Goal: Information Seeking & Learning: Learn about a topic

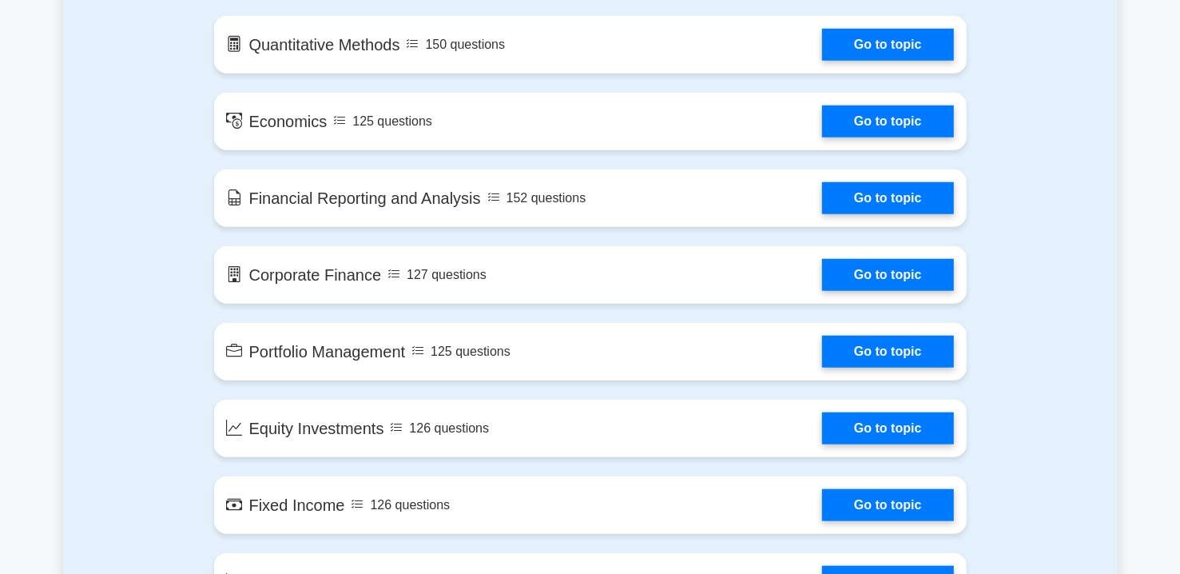
scroll to position [928, 0]
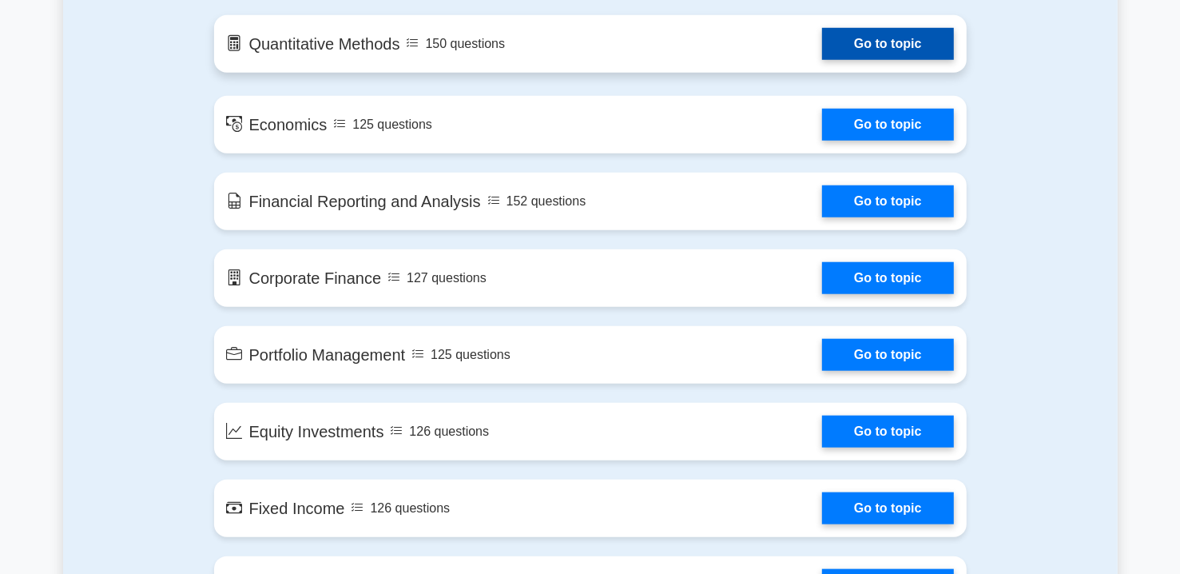
click at [870, 47] on link "Go to topic" at bounding box center [887, 44] width 131 height 32
click at [822, 48] on link "Go to topic" at bounding box center [887, 44] width 131 height 32
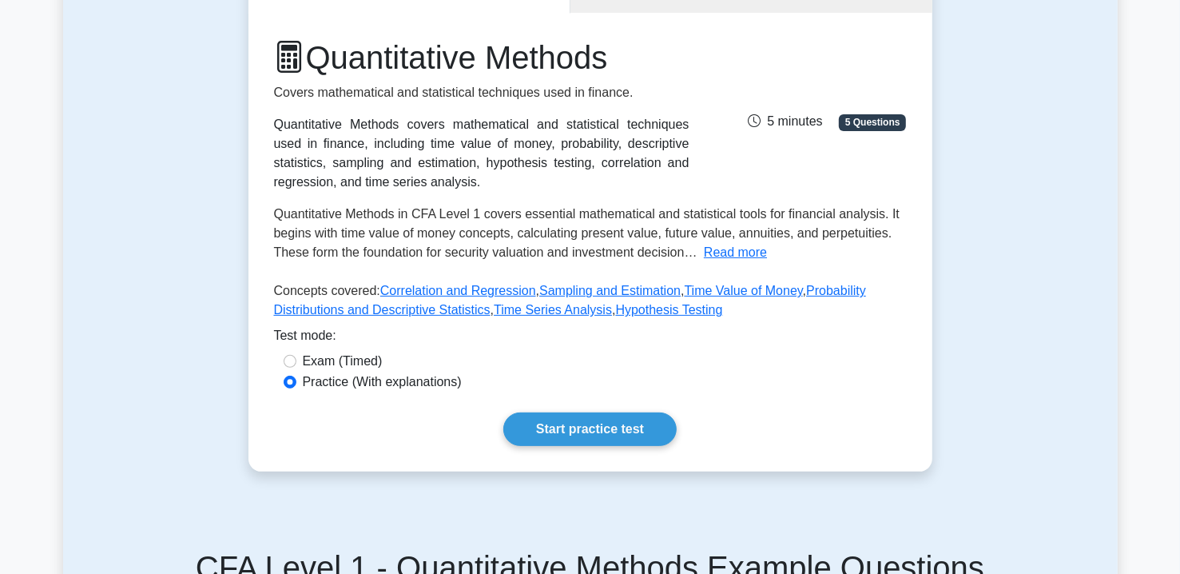
scroll to position [192, 0]
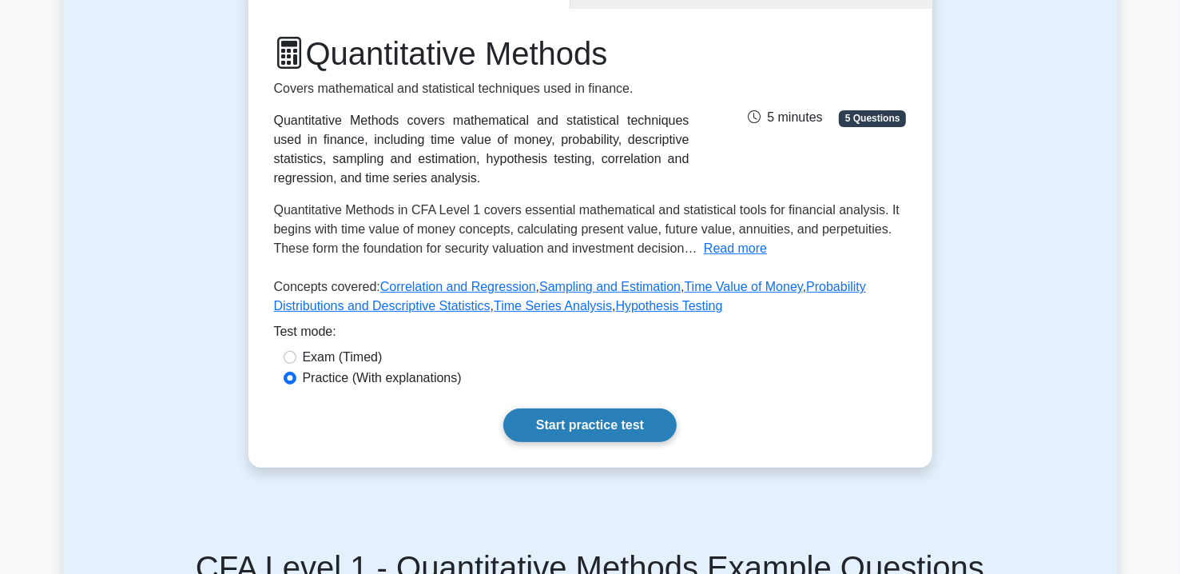
click at [583, 426] on link "Start practice test" at bounding box center [589, 425] width 173 height 34
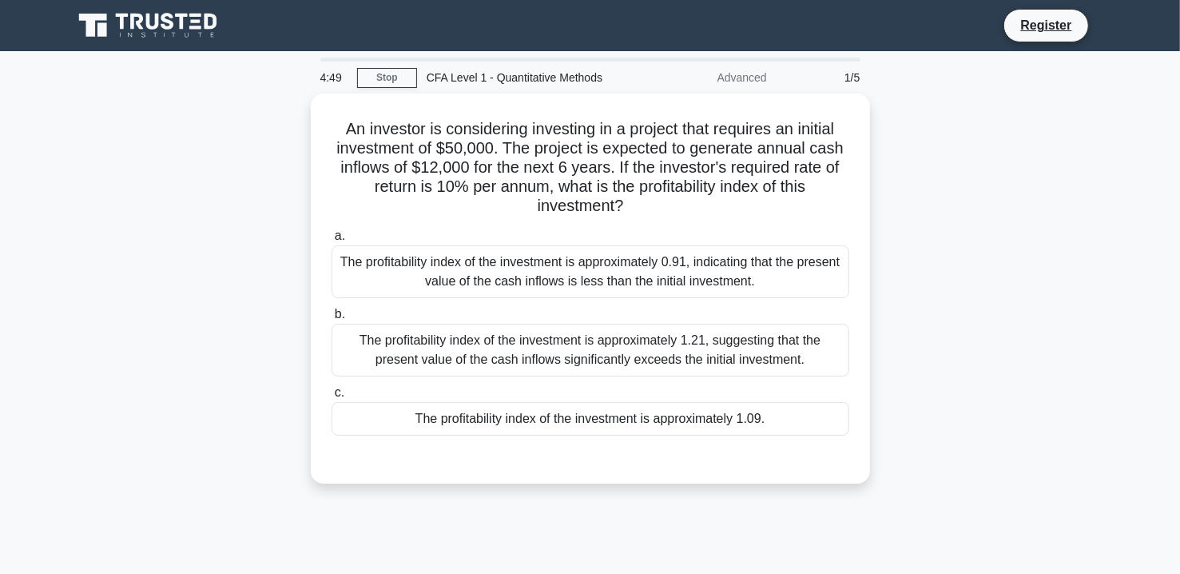
click at [500, 74] on div "CFA Level 1 - Quantitative Methods" at bounding box center [527, 78] width 220 height 32
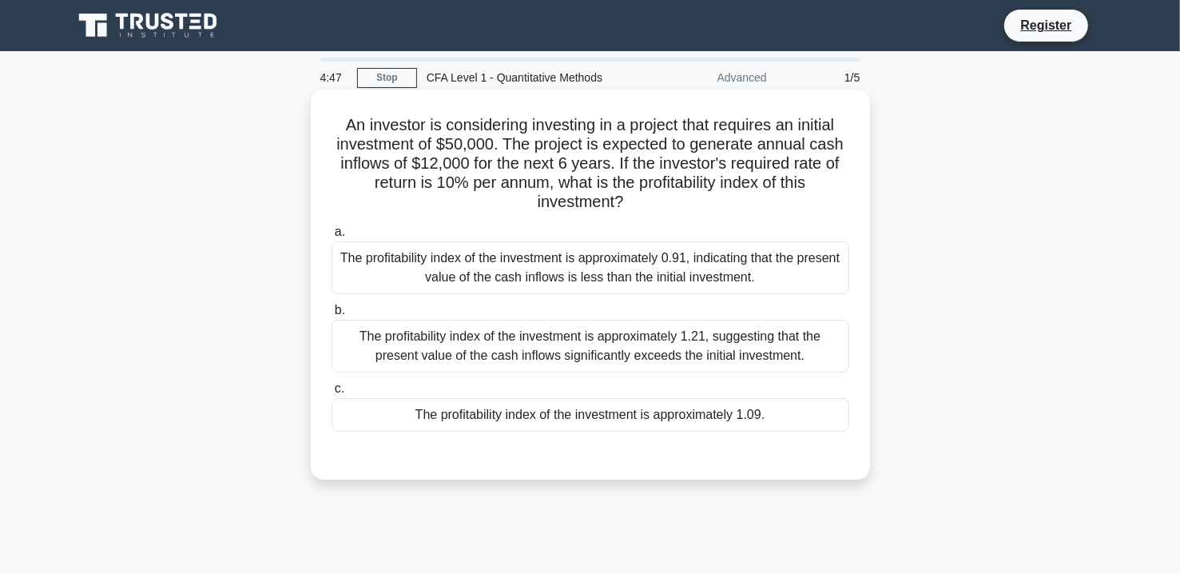
click at [717, 281] on div "The profitability index of the investment is approximately 0.91, indicating tha…" at bounding box center [591, 267] width 518 height 53
click at [332, 237] on input "a. The profitability index of the investment is approximately 0.91, indicating …" at bounding box center [332, 232] width 0 height 10
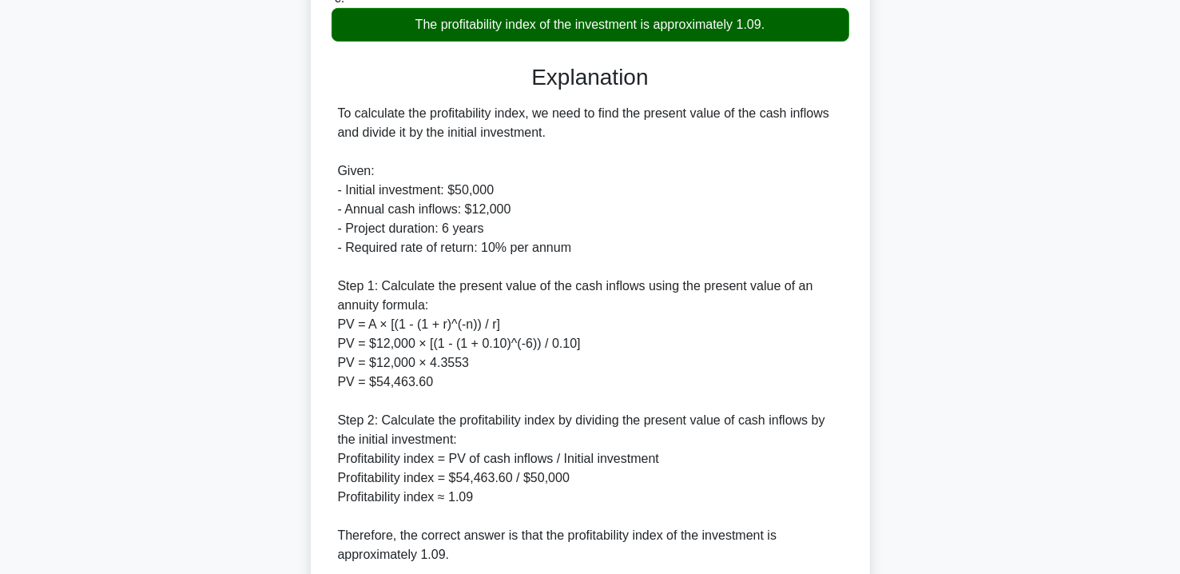
scroll to position [583, 0]
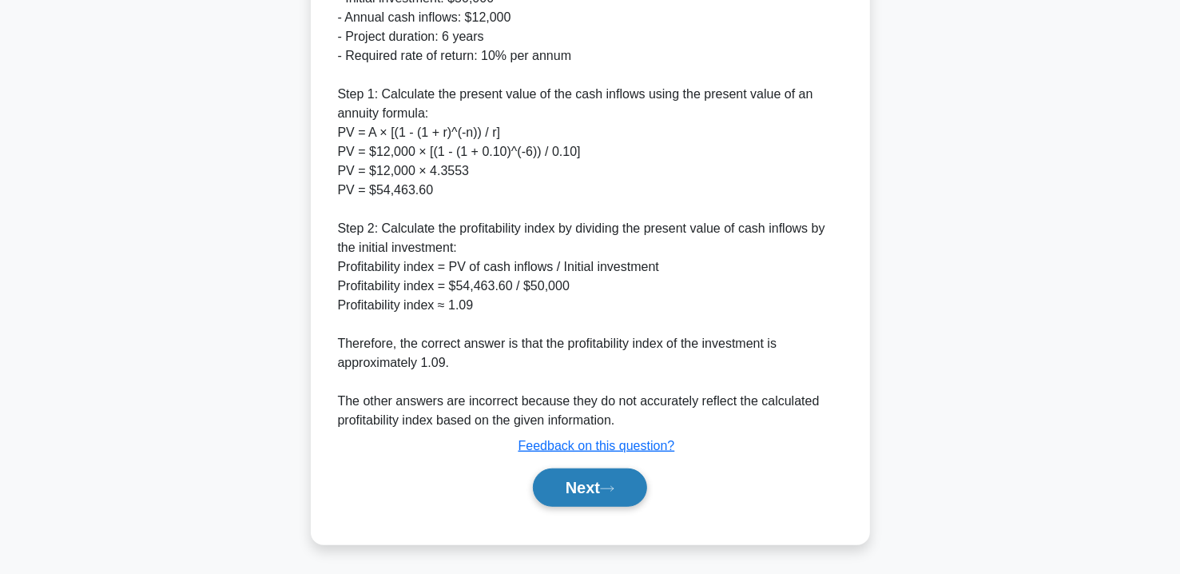
click at [597, 484] on button "Next" at bounding box center [590, 487] width 114 height 38
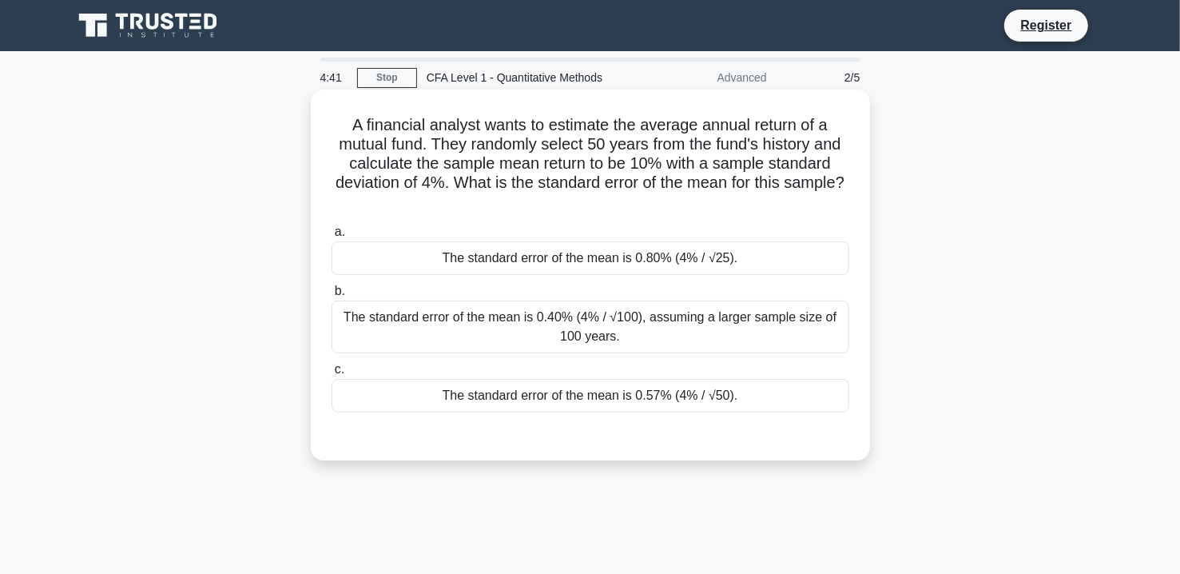
scroll to position [0, 0]
click at [634, 401] on div "The standard error of the mean is 0.57% (4% / √50)." at bounding box center [591, 396] width 518 height 34
click at [332, 375] on input "c. The standard error of the mean is 0.57% (4% / √50)." at bounding box center [332, 369] width 0 height 10
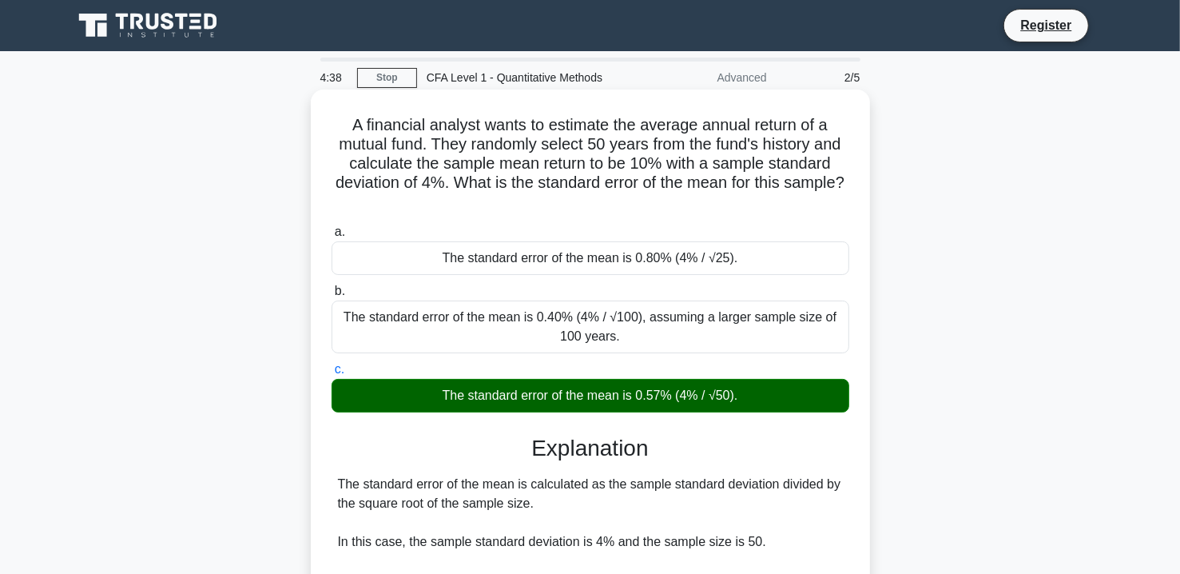
scroll to position [289, 0]
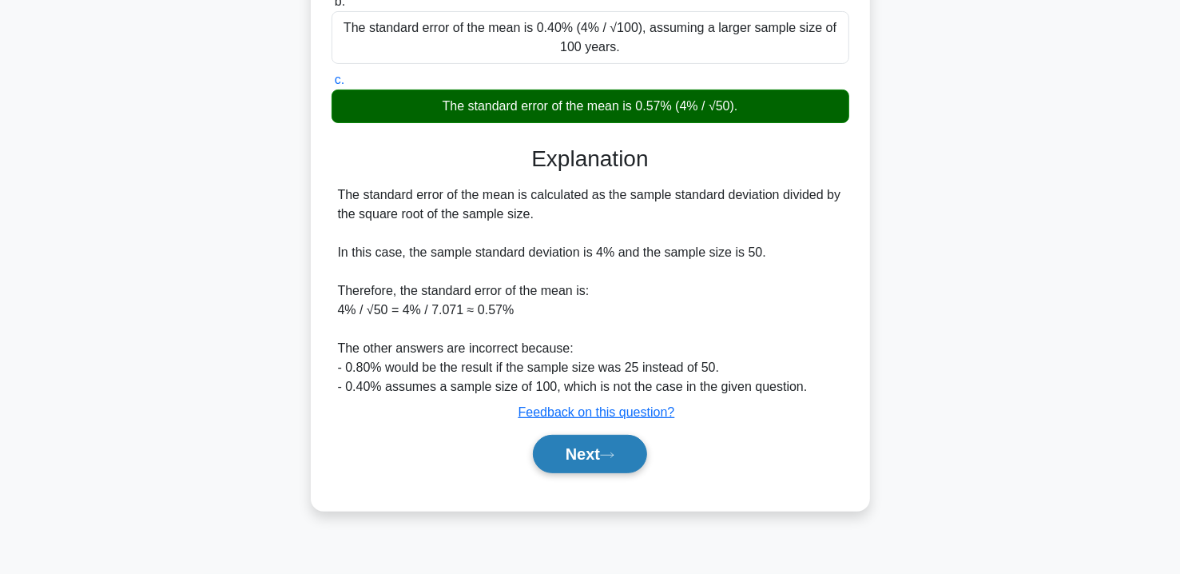
click at [583, 453] on button "Next" at bounding box center [590, 454] width 114 height 38
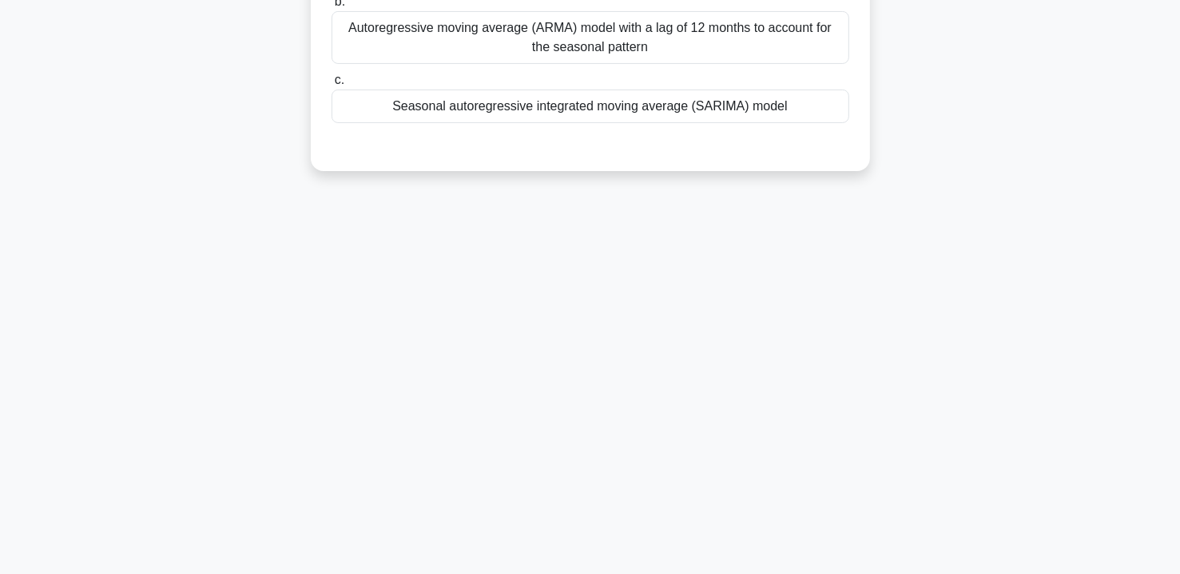
click at [653, 56] on div "Autoregressive moving average (ARMA) model with a lag of 12 months to account f…" at bounding box center [591, 37] width 518 height 53
click at [332, 7] on input "b. Autoregressive moving average (ARMA) model with a lag of 12 months to accoun…" at bounding box center [332, 2] width 0 height 10
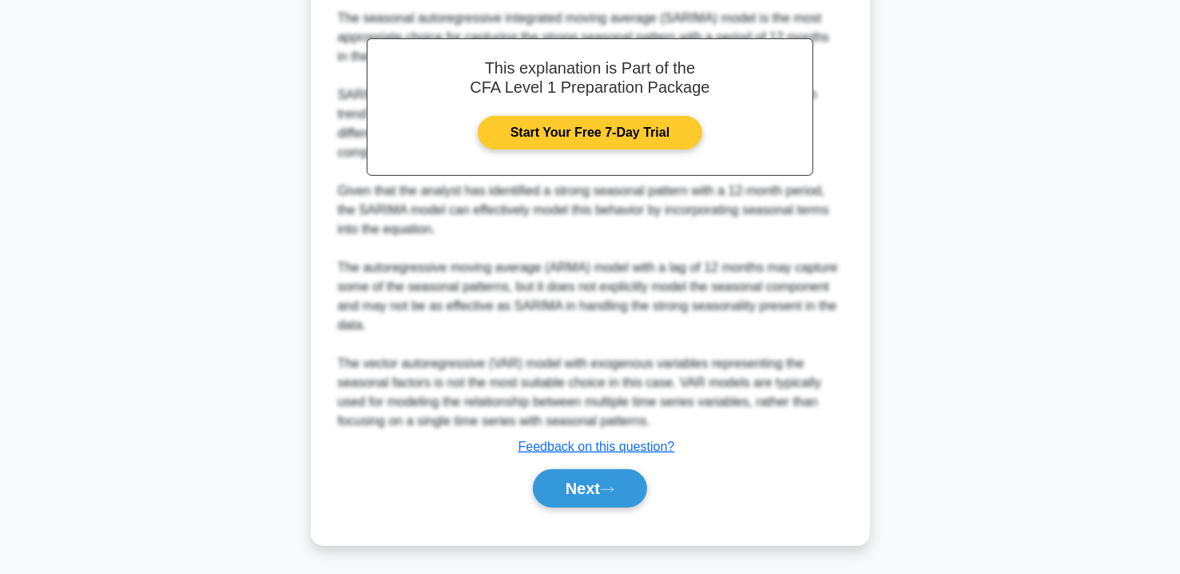
scroll to position [468, 0]
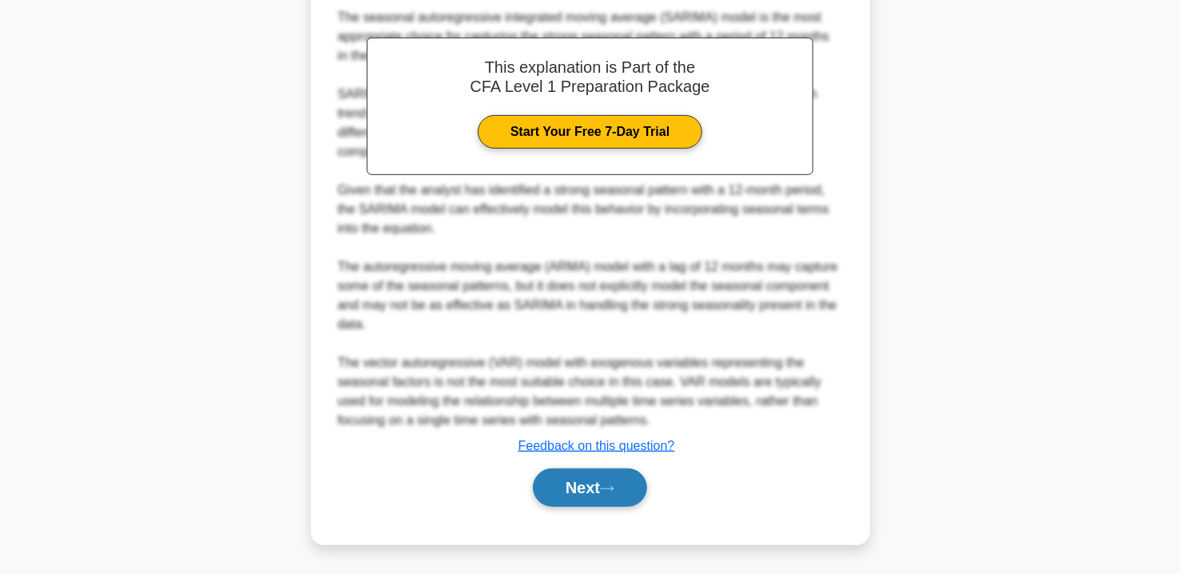
click at [588, 495] on button "Next" at bounding box center [590, 487] width 114 height 38
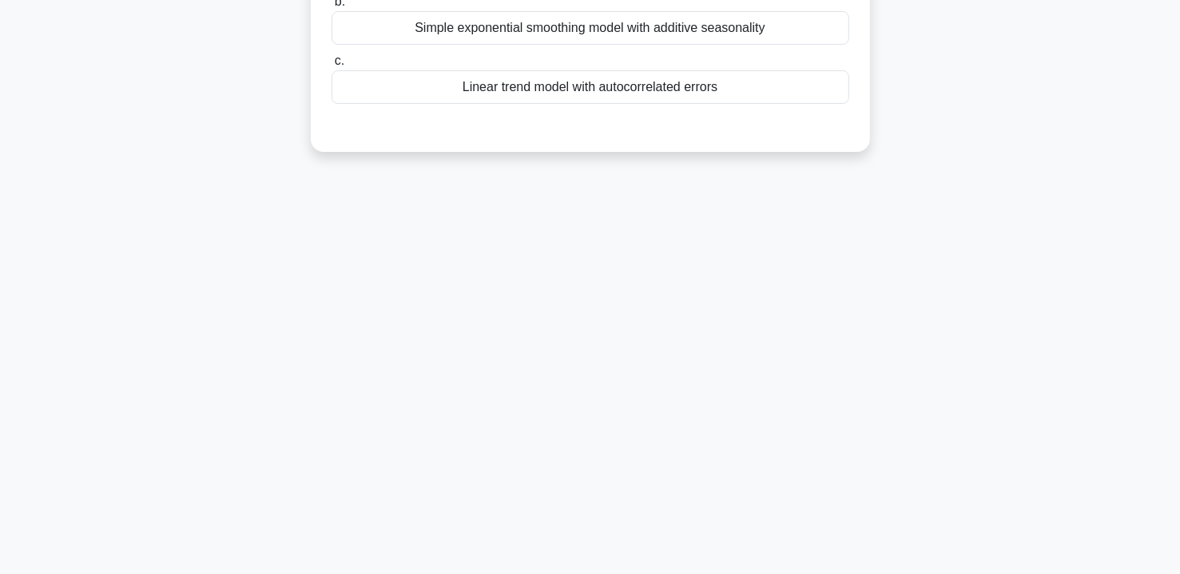
click at [553, 45] on div "Simple exponential smoothing model with additive seasonality" at bounding box center [591, 28] width 518 height 34
click at [332, 7] on input "b. Simple exponential smoothing model with additive seasonality" at bounding box center [332, 2] width 0 height 10
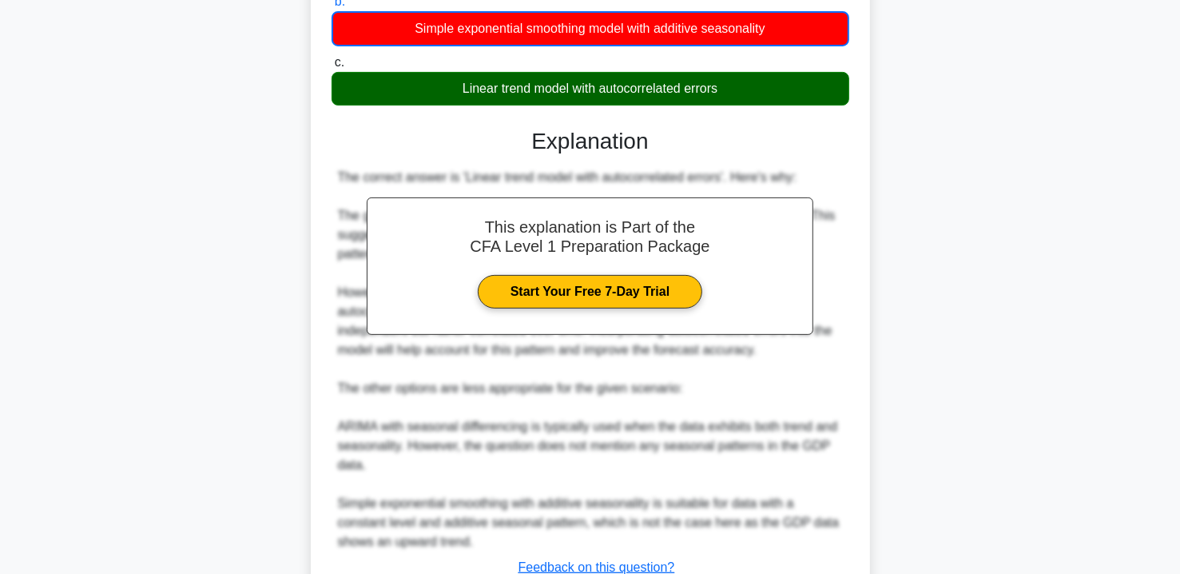
scroll to position [430, 0]
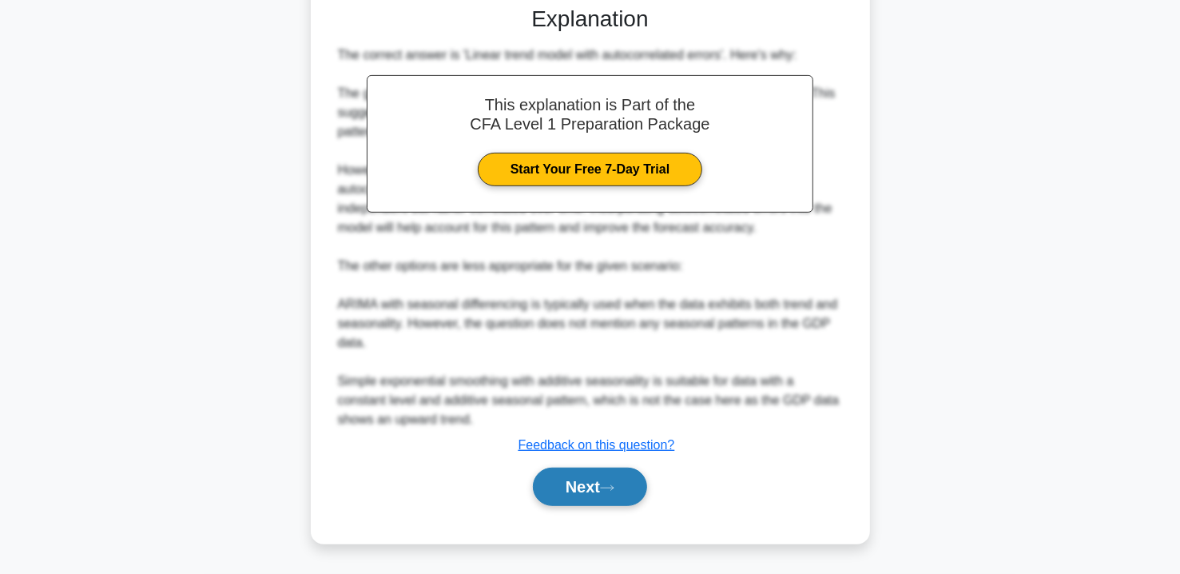
click at [579, 495] on button "Next" at bounding box center [590, 487] width 114 height 38
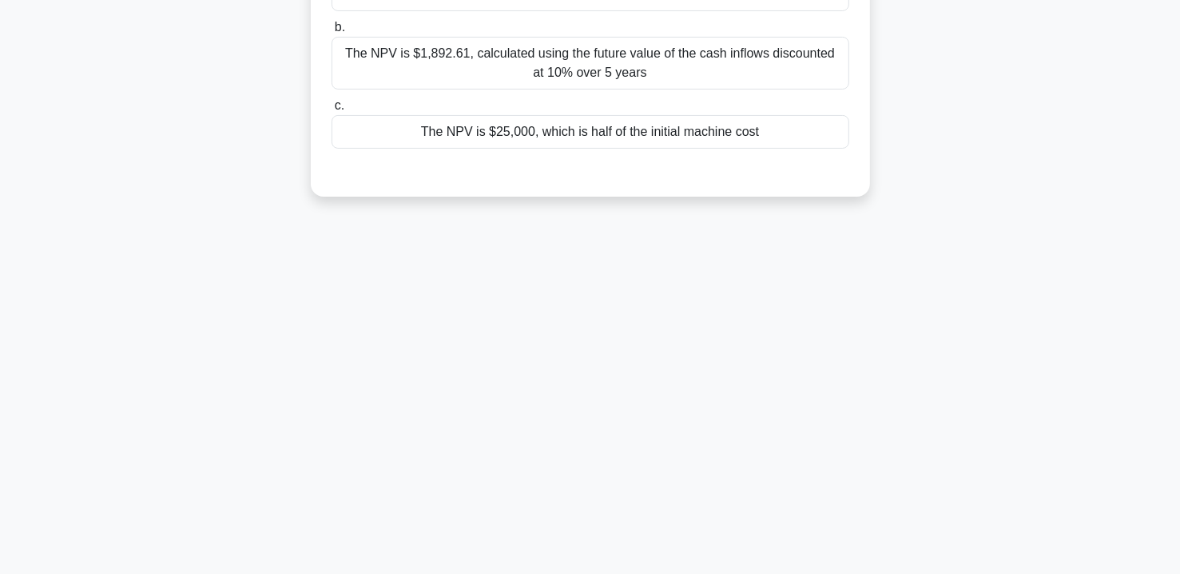
scroll to position [205, 0]
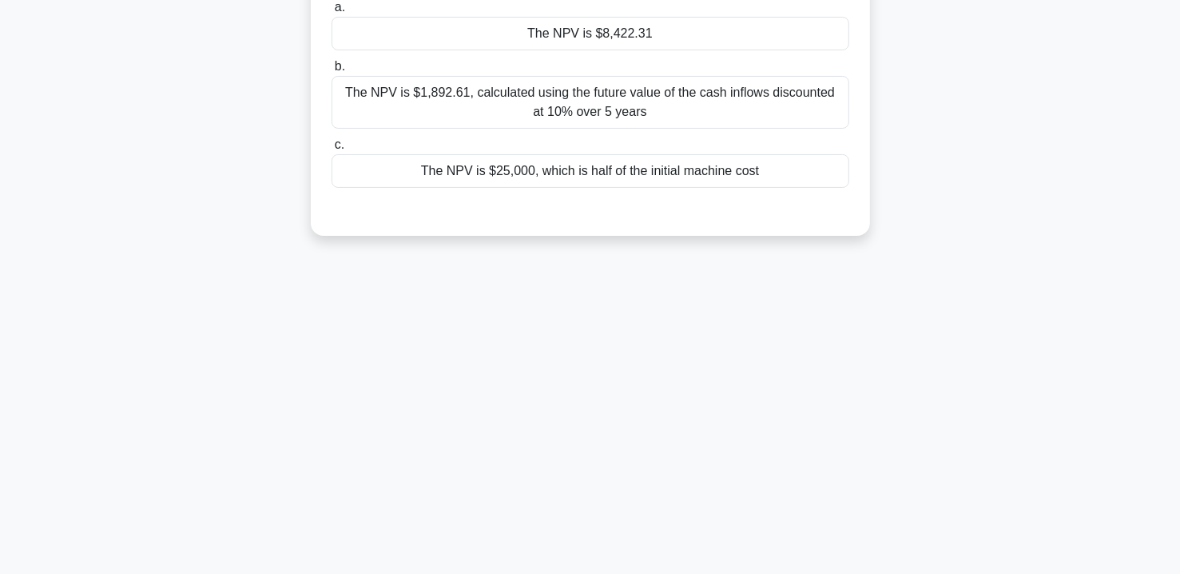
click at [562, 176] on div "The NPV is $25,000, which is half of the initial machine cost" at bounding box center [591, 171] width 518 height 34
click at [332, 150] on input "c. The NPV is $25,000, which is half of the initial machine cost" at bounding box center [332, 145] width 0 height 10
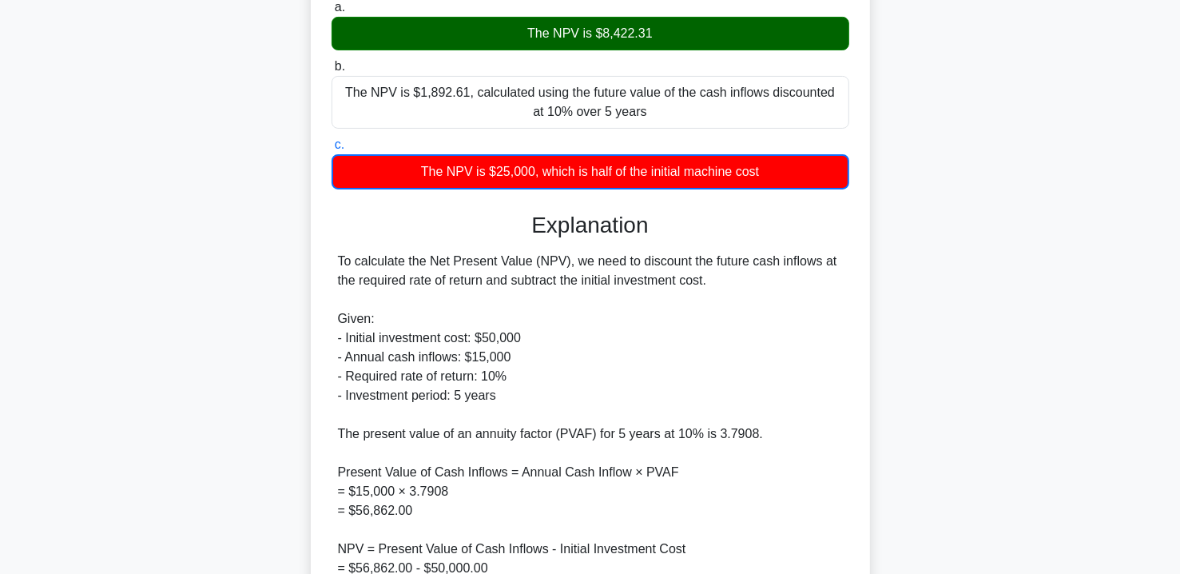
scroll to position [411, 0]
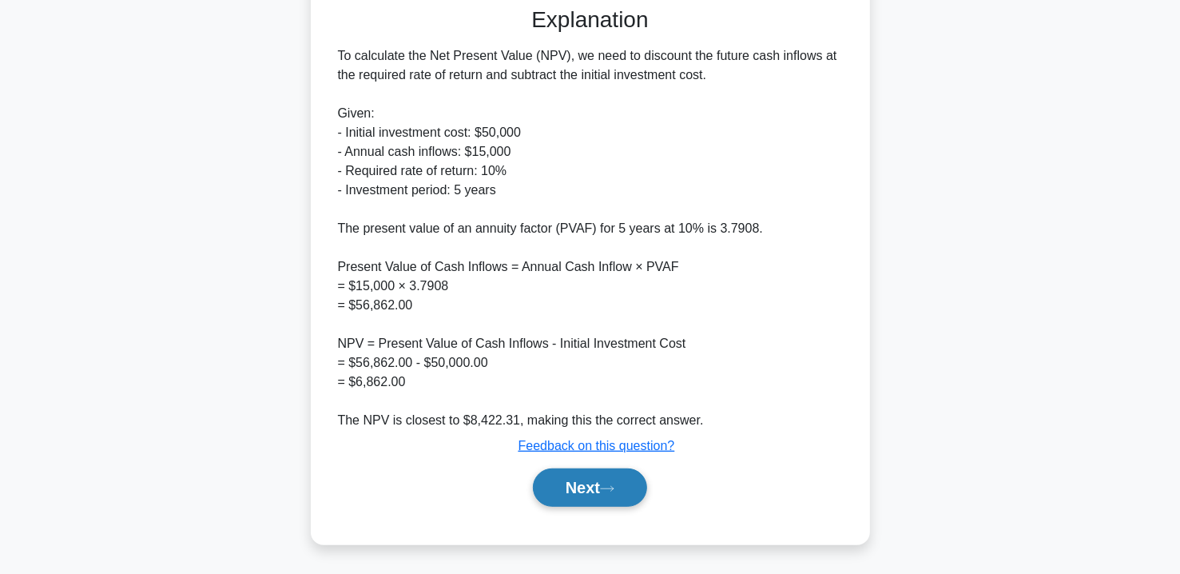
click at [578, 480] on button "Next" at bounding box center [590, 487] width 114 height 38
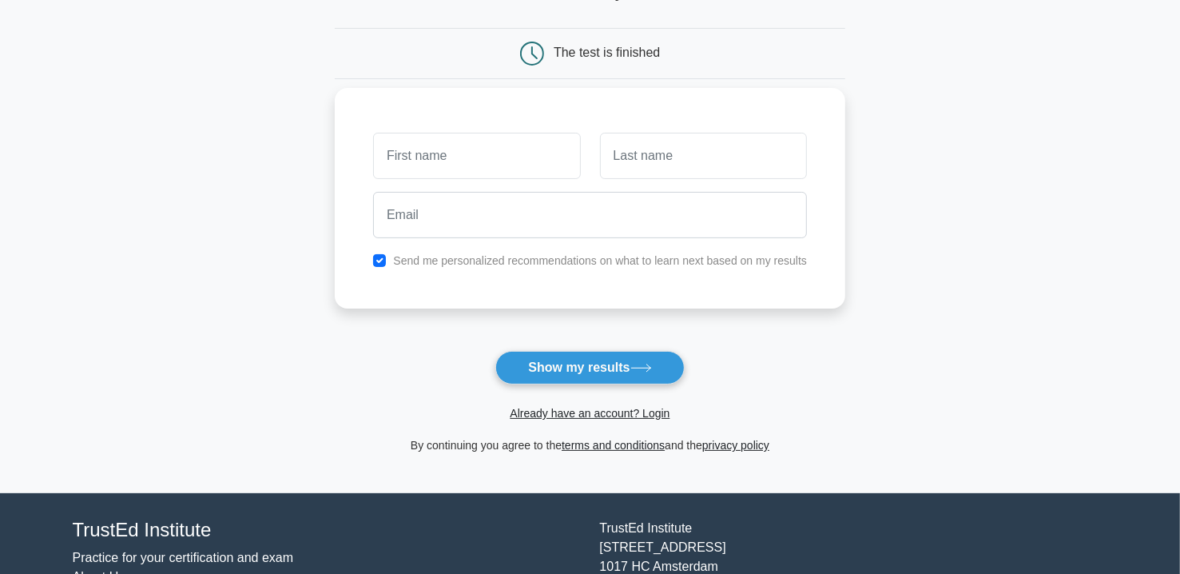
scroll to position [141, 0]
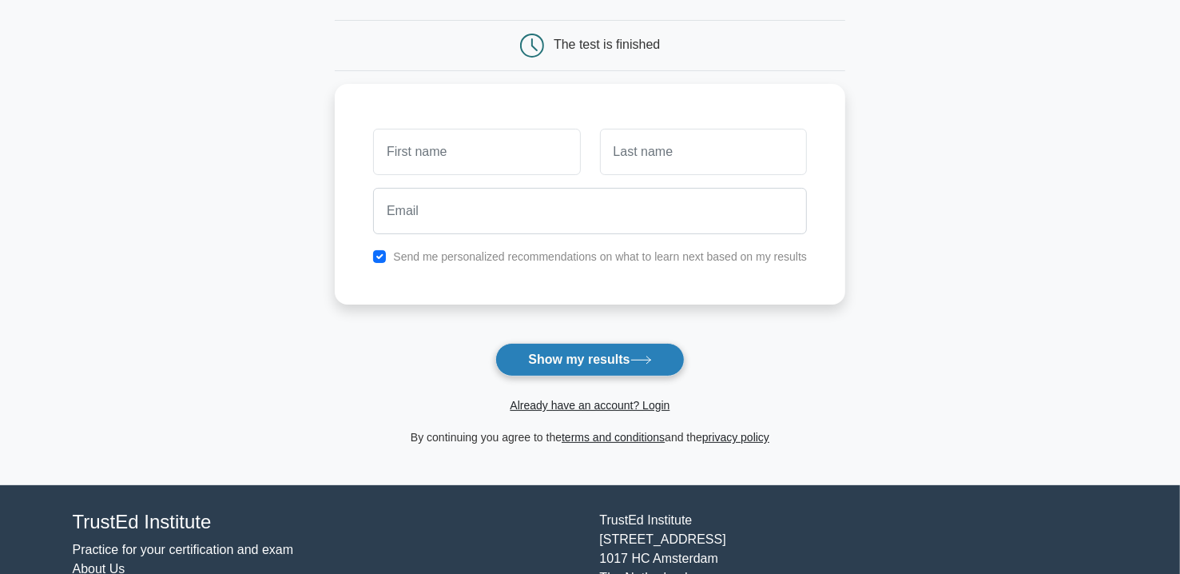
click at [634, 345] on button "Show my results" at bounding box center [589, 360] width 189 height 34
click at [620, 351] on button "Show my results" at bounding box center [589, 360] width 189 height 34
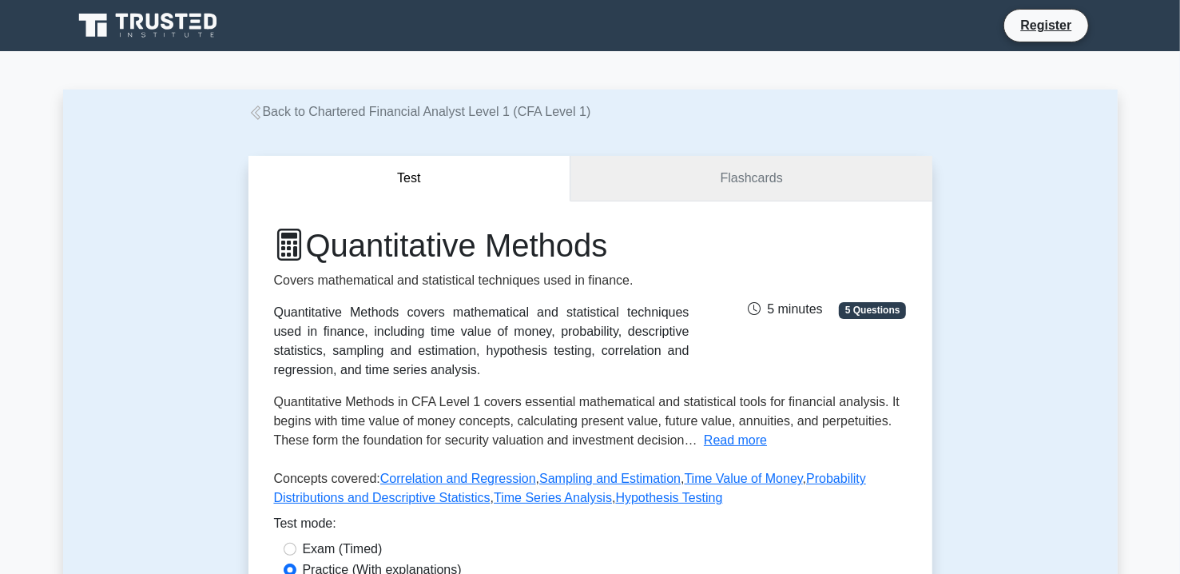
click at [679, 181] on link "Flashcards" at bounding box center [751, 179] width 361 height 46
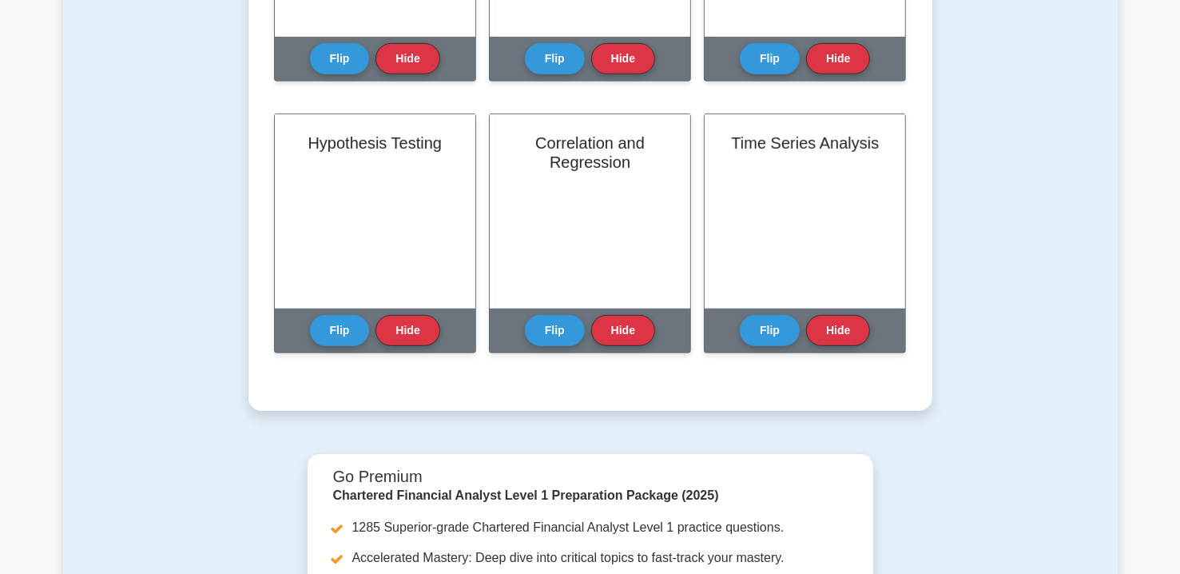
scroll to position [562, 0]
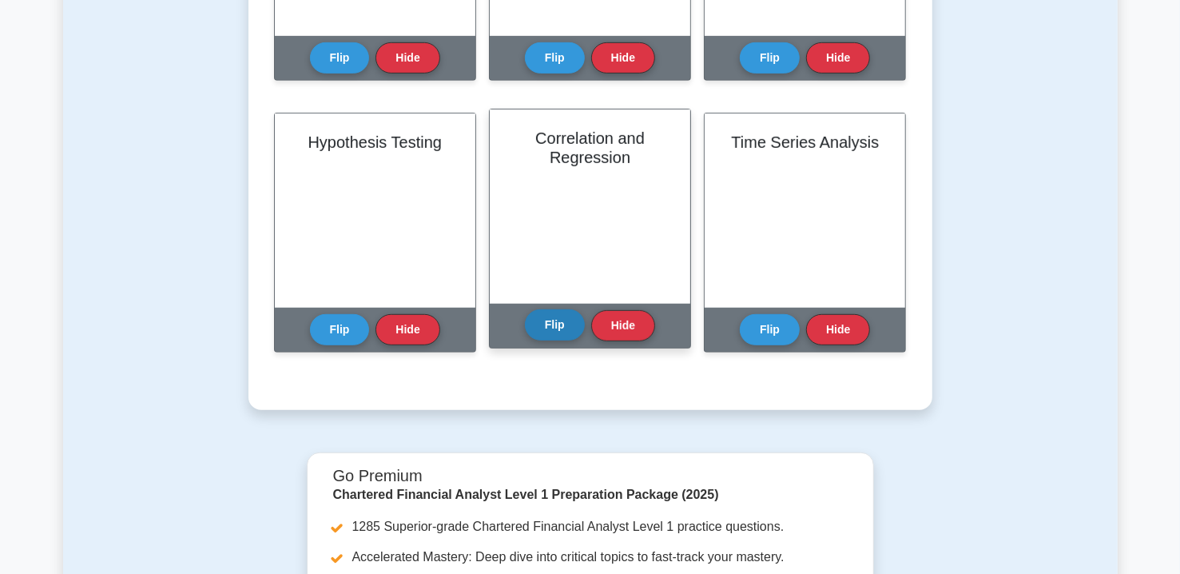
click at [535, 336] on button "Flip" at bounding box center [555, 324] width 60 height 31
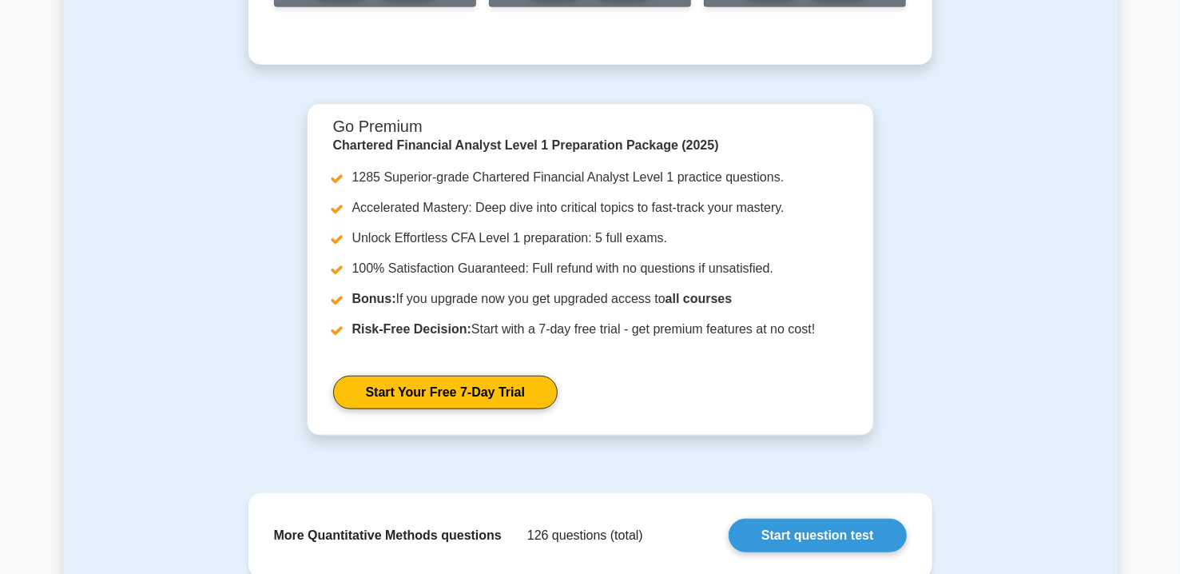
scroll to position [958, 0]
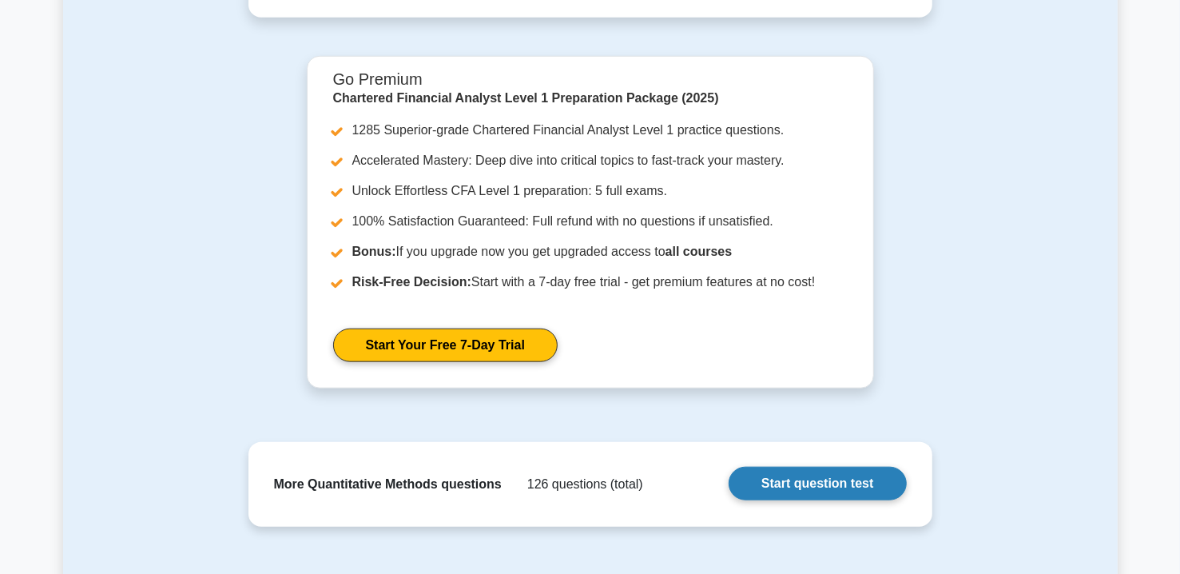
click at [766, 488] on link "Start question test" at bounding box center [817, 484] width 177 height 34
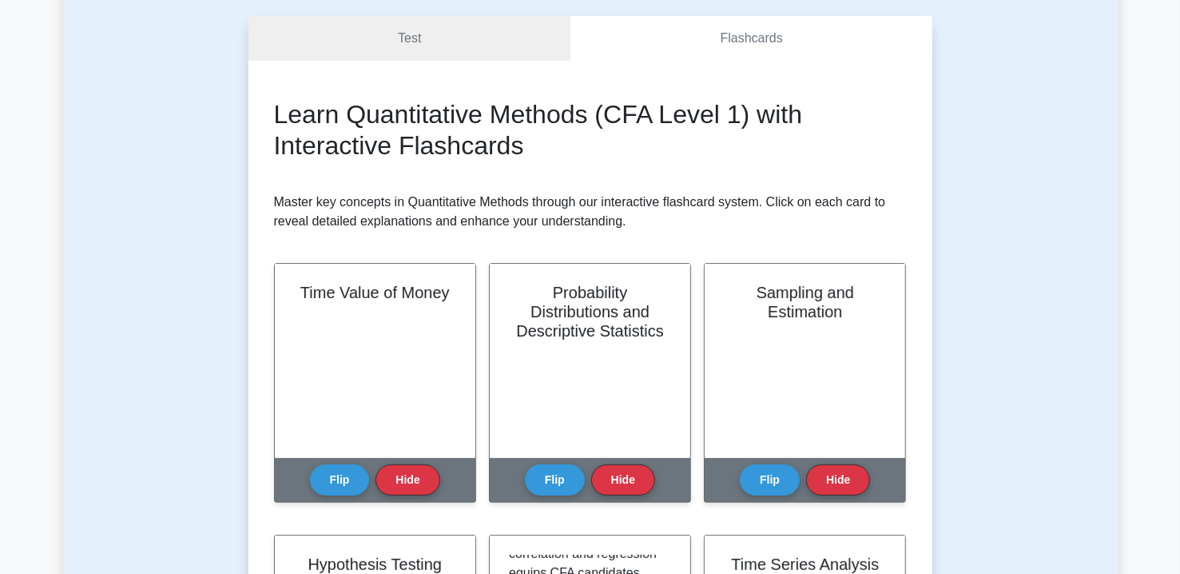
scroll to position [0, 0]
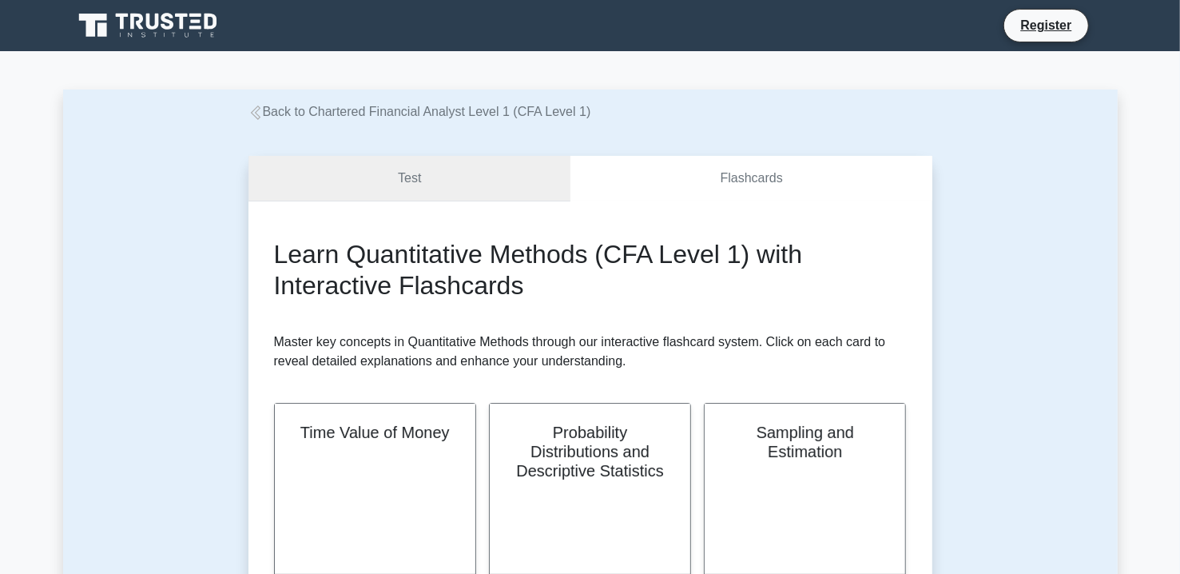
click at [446, 179] on link "Test" at bounding box center [410, 179] width 323 height 46
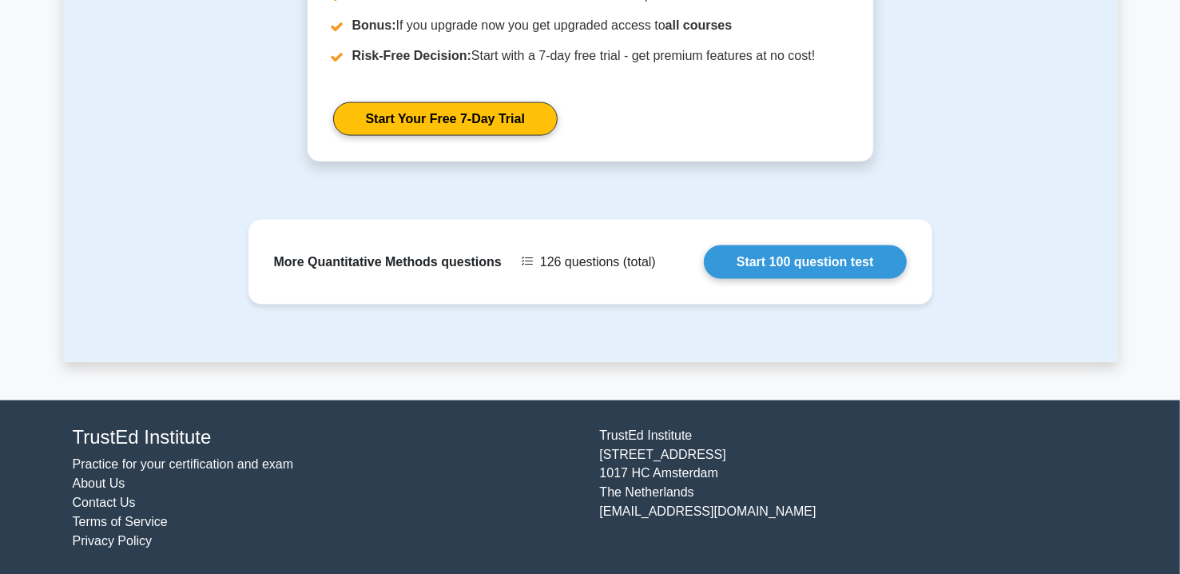
scroll to position [1636, 0]
